Goal: Find contact information: Find contact information

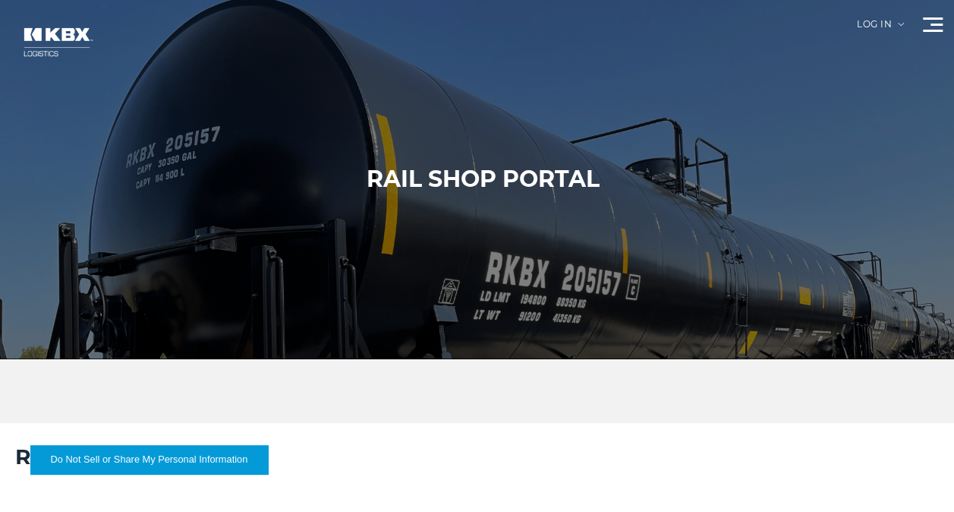
click at [864, 28] on div "Log in" at bounding box center [880, 30] width 47 height 21
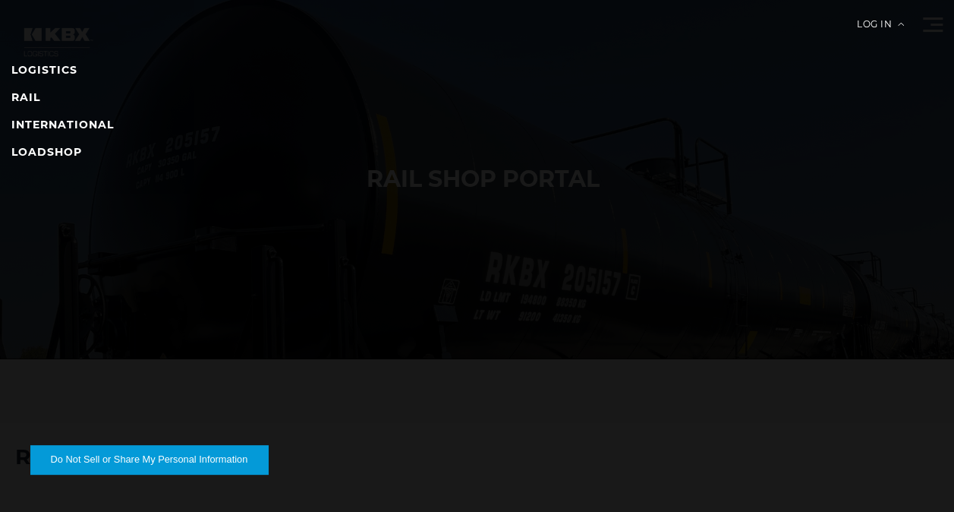
click at [904, 23] on nav "LOGISTICS RAIL INTERNATIONAL LOADSHOP" at bounding box center [477, 256] width 954 height 512
click at [901, 24] on img at bounding box center [901, 24] width 6 height 3
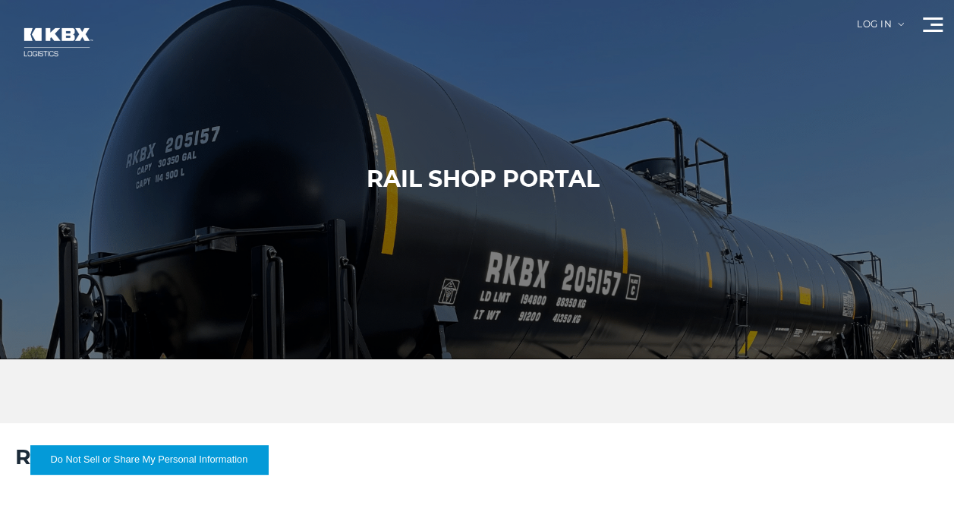
click at [869, 22] on div "Log in" at bounding box center [880, 30] width 47 height 21
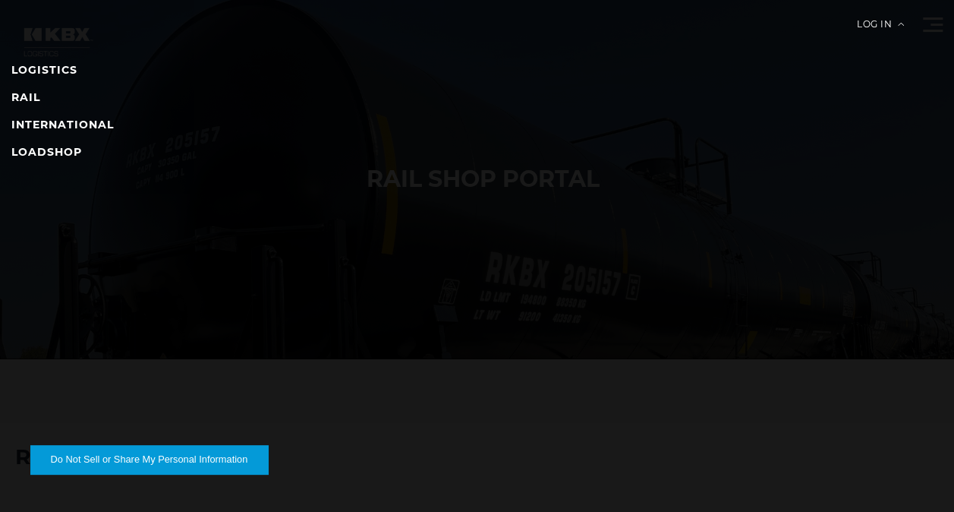
click at [869, 22] on div "Log in" at bounding box center [880, 30] width 47 height 21
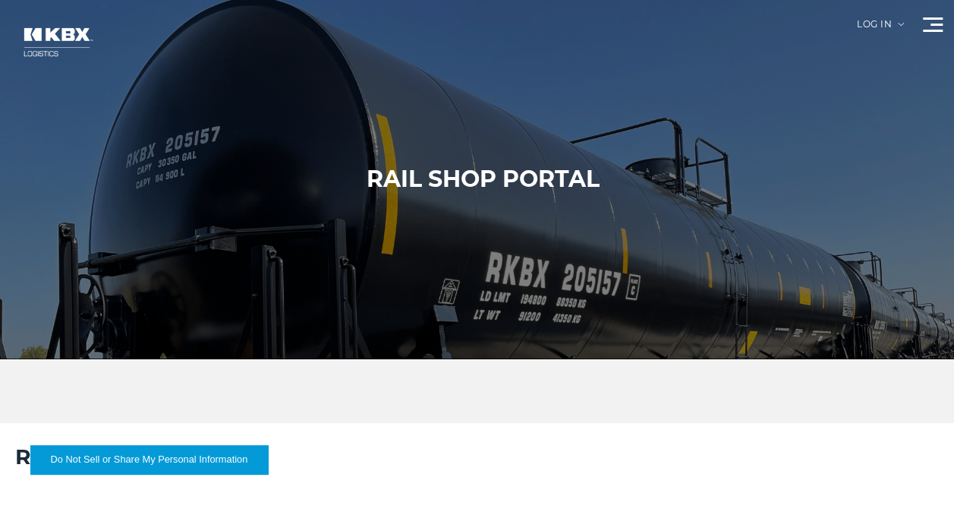
click at [869, 22] on div "Log in" at bounding box center [880, 30] width 47 height 21
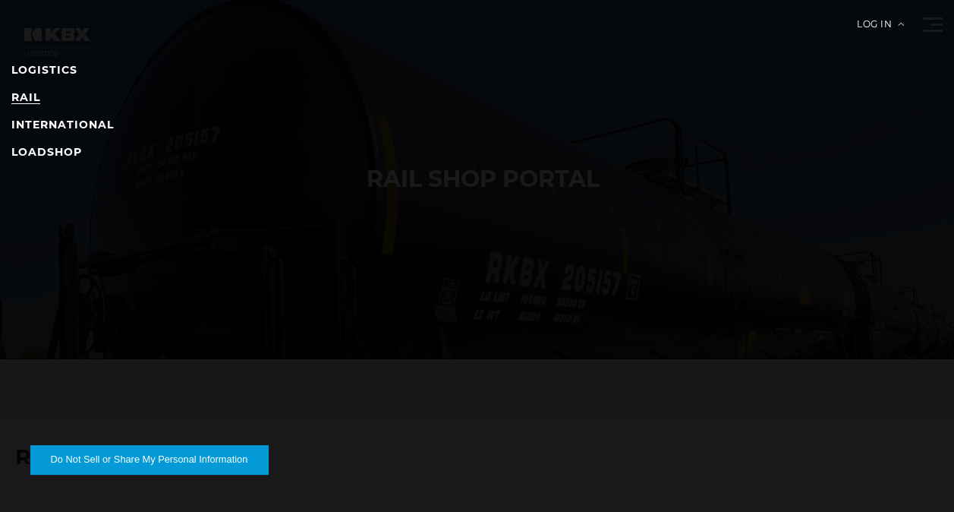
click at [30, 96] on link "RAIL" at bounding box center [25, 97] width 29 height 14
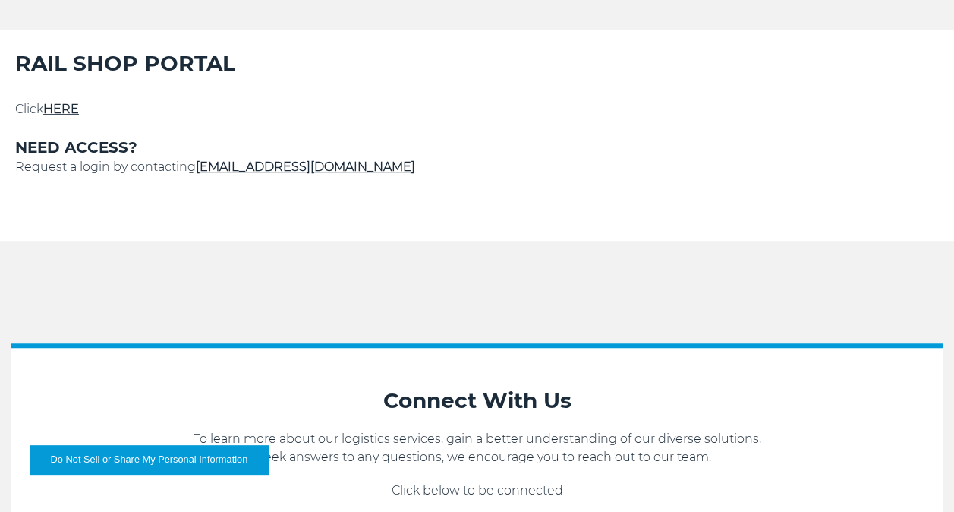
scroll to position [404, 0]
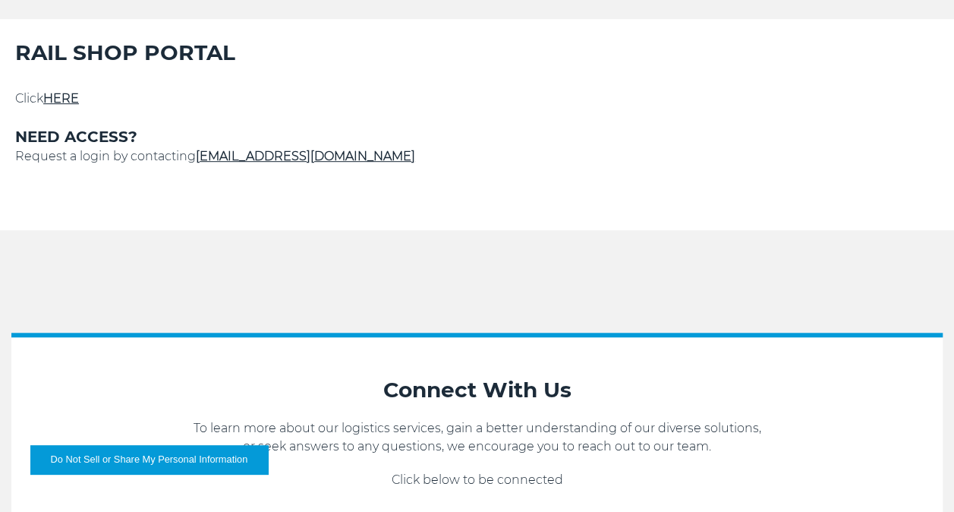
click at [255, 159] on link "[EMAIL_ADDRESS][DOMAIN_NAME]" at bounding box center [305, 156] width 219 height 14
